Goal: Information Seeking & Learning: Check status

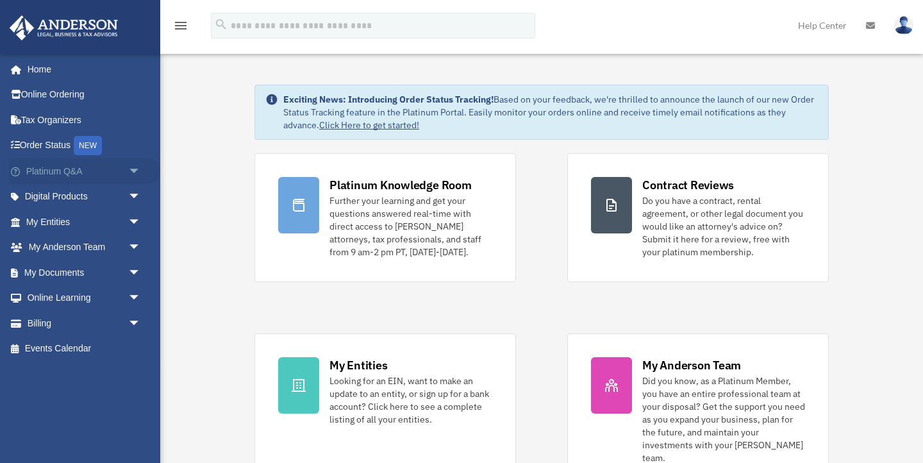
click at [62, 172] on link "Platinum Q&A arrow_drop_down" at bounding box center [84, 171] width 151 height 26
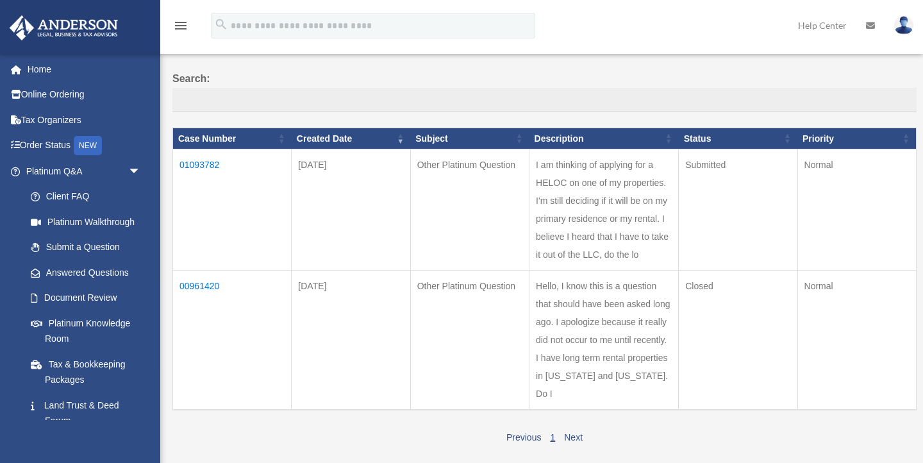
scroll to position [88, 0]
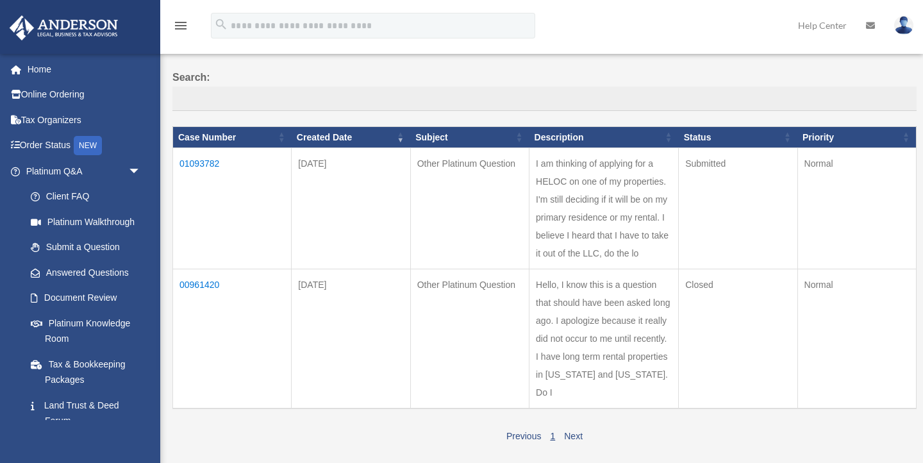
click at [596, 336] on td "Hello, I know this is a question that should have been asked long ago. I apolog…" at bounding box center [603, 339] width 149 height 140
click at [202, 283] on td "00961420" at bounding box center [232, 339] width 119 height 140
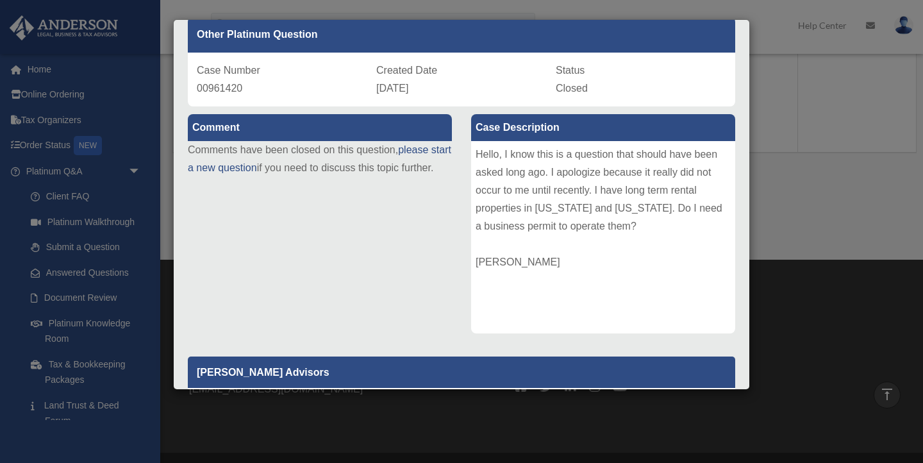
scroll to position [0, 0]
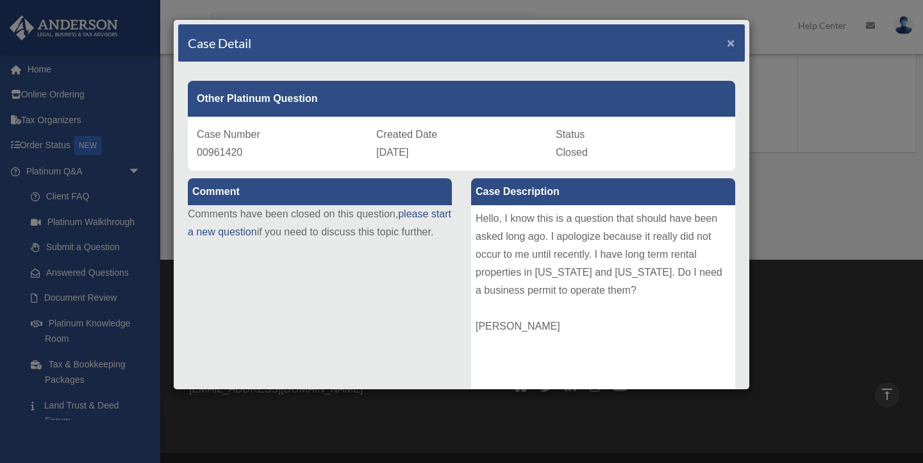
click at [731, 44] on span "×" at bounding box center [730, 42] width 8 height 15
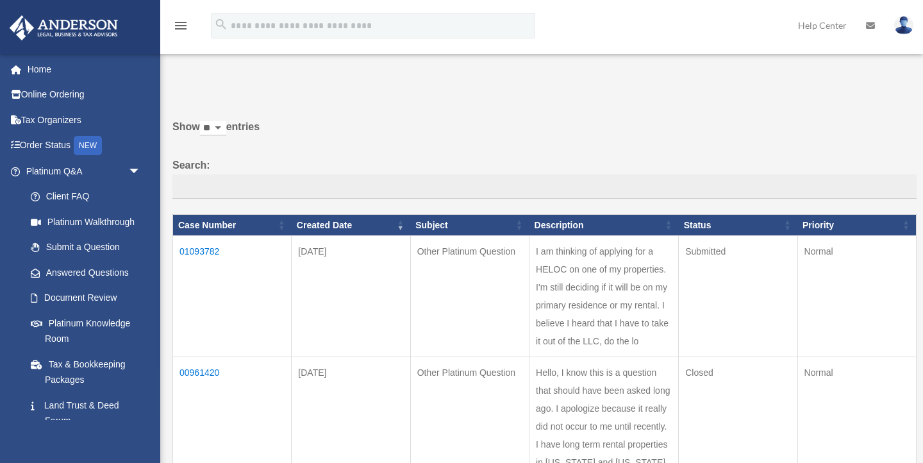
click at [905, 24] on img at bounding box center [903, 25] width 19 height 19
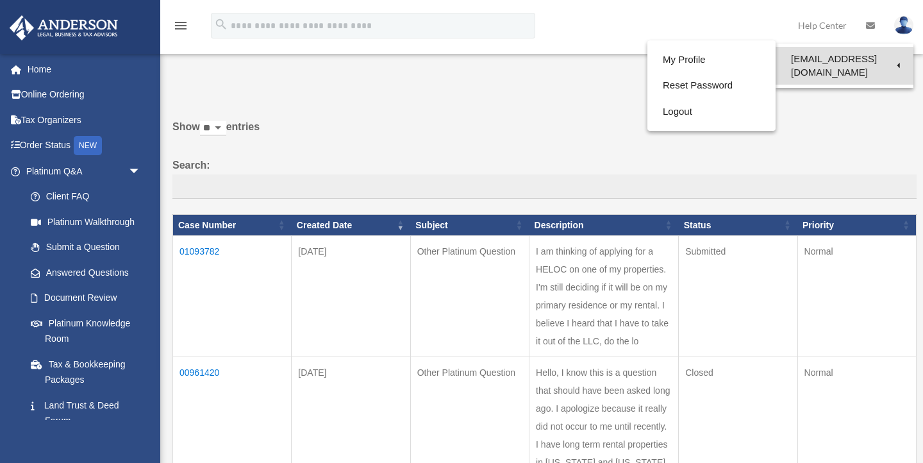
click at [832, 56] on link "[EMAIL_ADDRESS][DOMAIN_NAME]" at bounding box center [844, 66] width 138 height 38
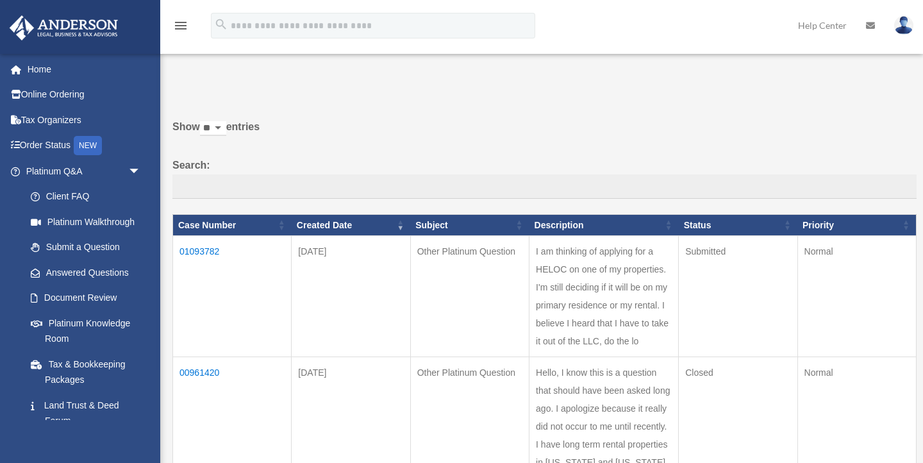
click at [906, 31] on img at bounding box center [903, 25] width 19 height 19
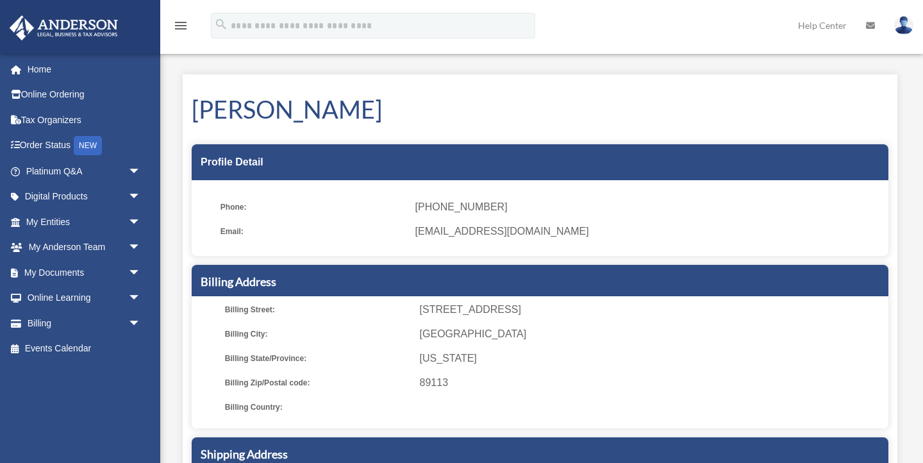
click at [688, 110] on h1 "Joyce Belinda Arce" at bounding box center [540, 109] width 696 height 34
click at [908, 30] on img at bounding box center [903, 25] width 19 height 19
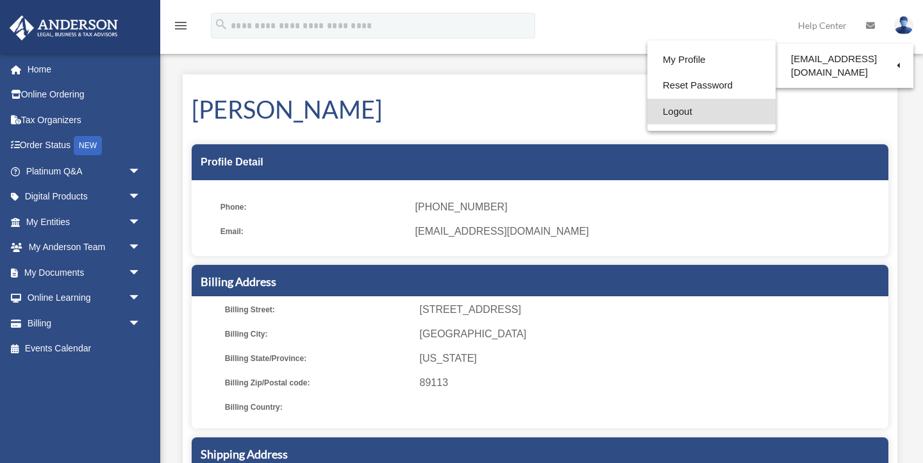
click at [703, 117] on link "Logout" at bounding box center [711, 112] width 128 height 26
